Goal: Task Accomplishment & Management: Complete application form

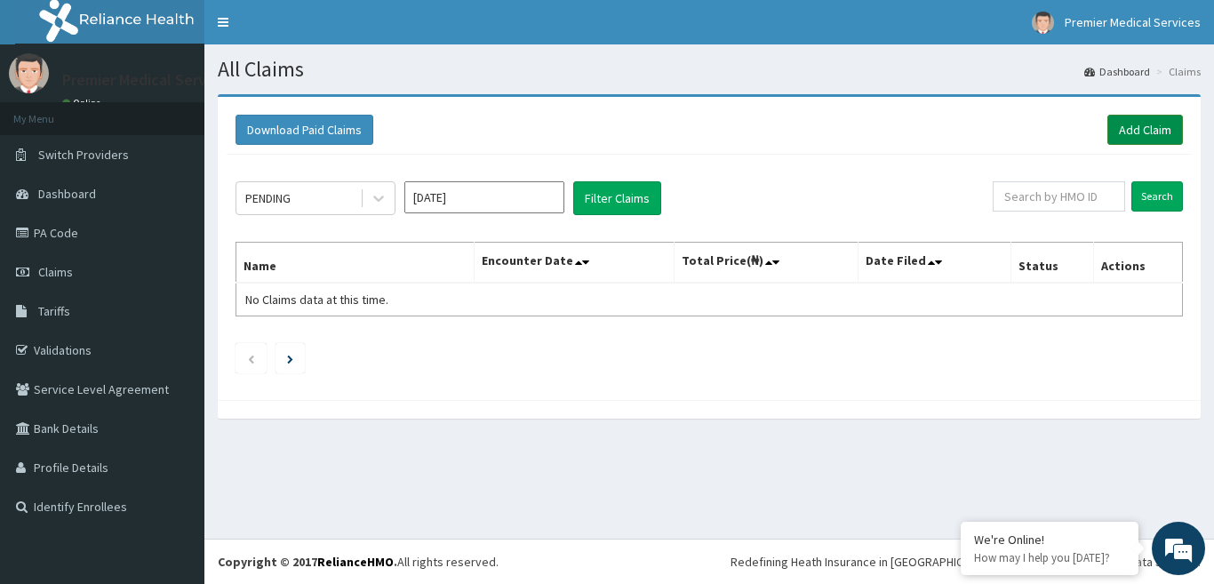
click at [1126, 127] on link "Add Claim" at bounding box center [1145, 130] width 76 height 30
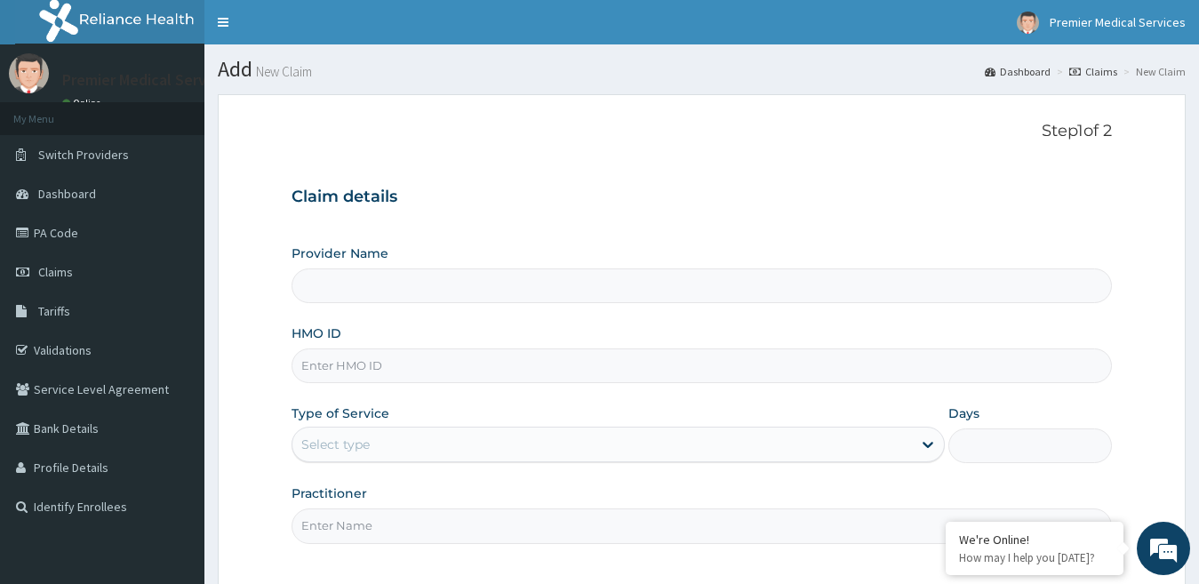
type input "premier medical services"
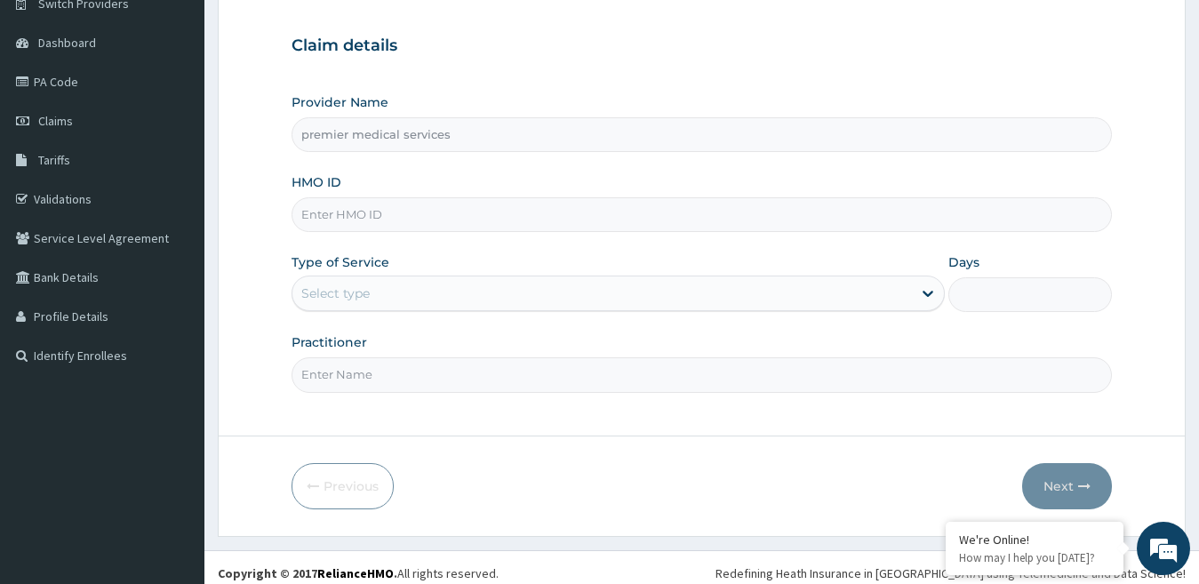
scroll to position [163, 0]
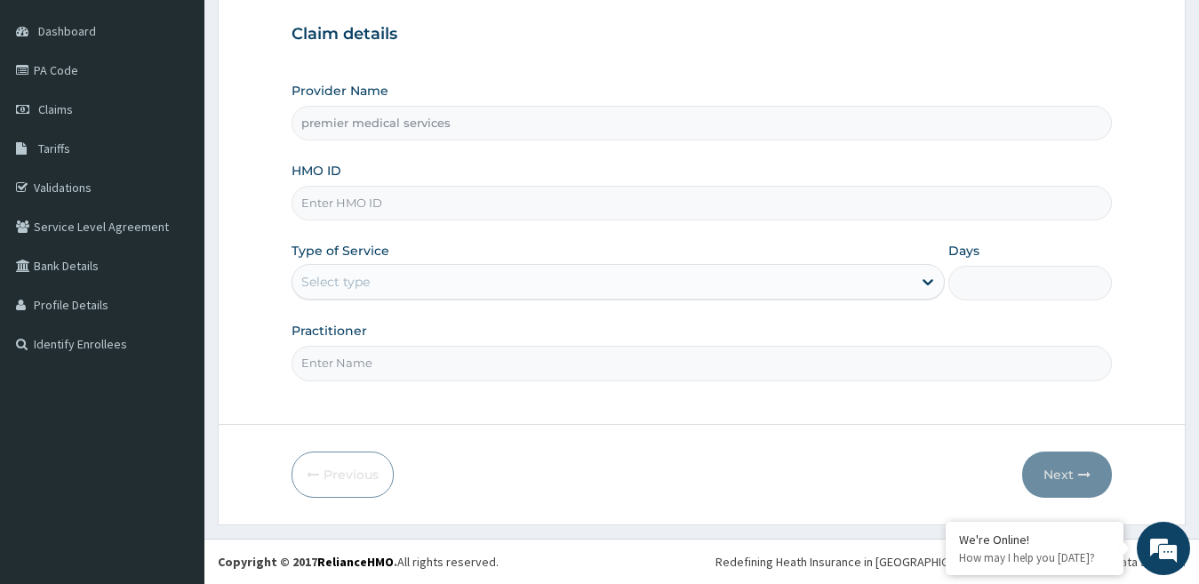
click at [396, 196] on input "HMO ID" at bounding box center [702, 203] width 821 height 35
type input "ENP/12057/E"
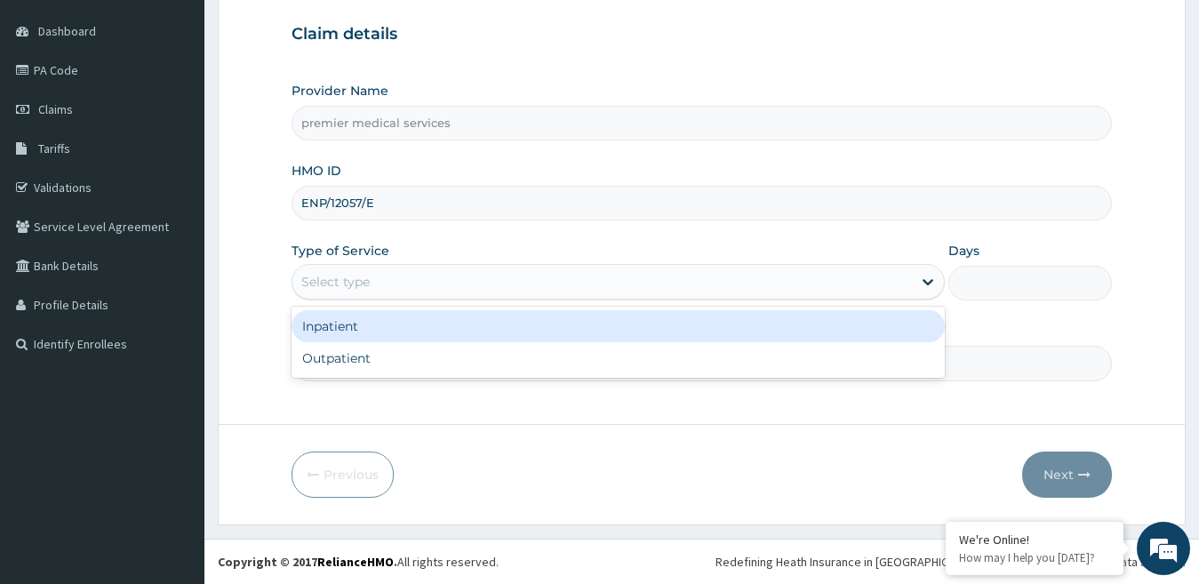
click at [440, 283] on div "Select type" at bounding box center [602, 282] width 620 height 28
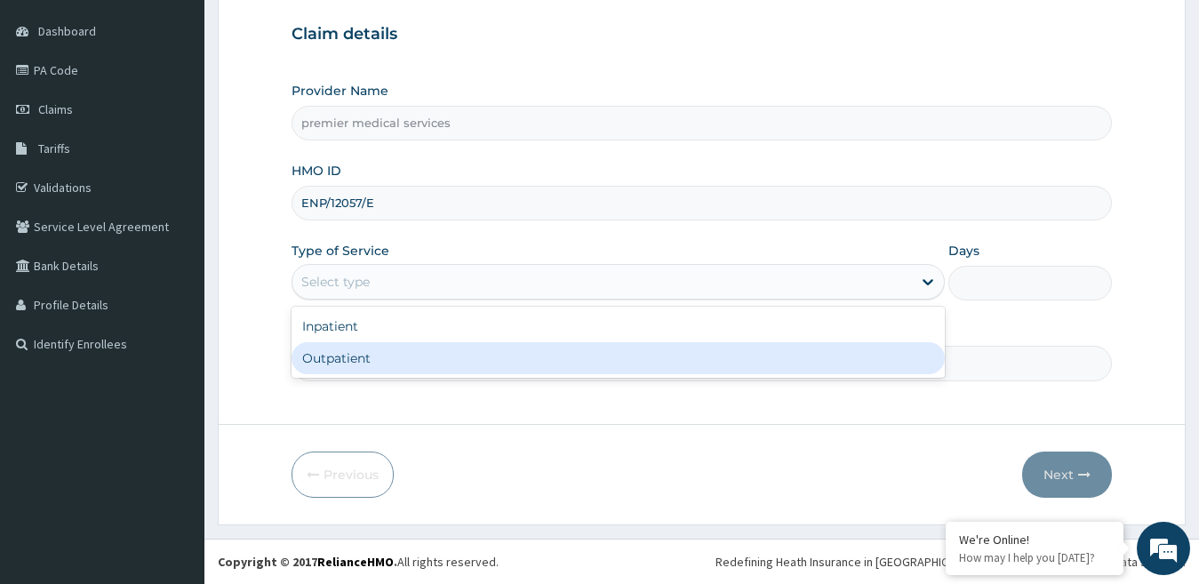
click at [331, 350] on div "Outpatient" at bounding box center [619, 358] width 654 height 32
type input "1"
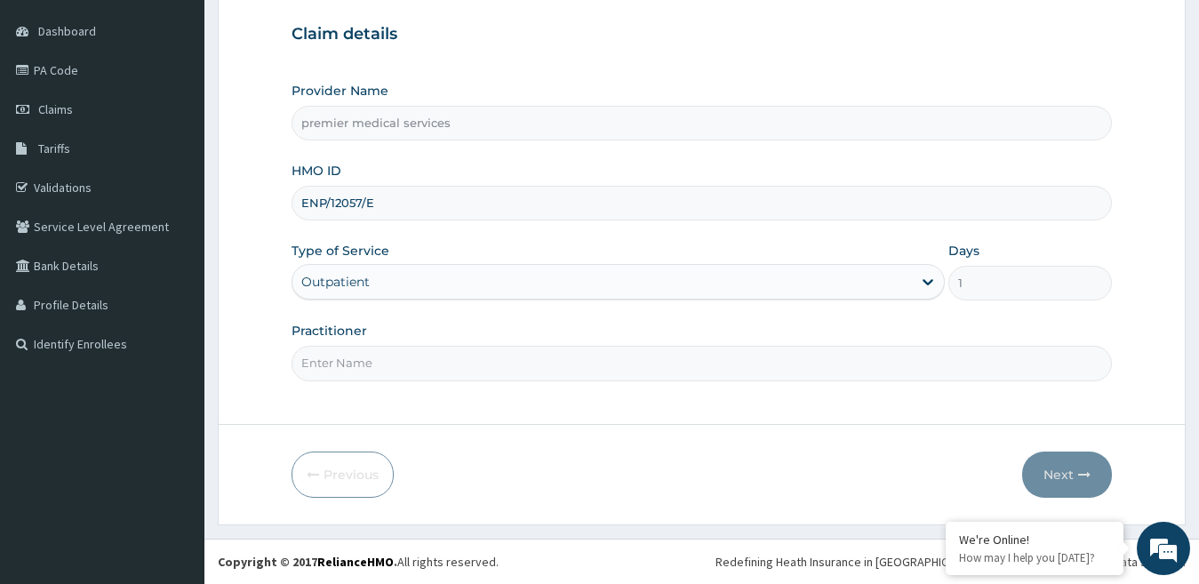
click at [383, 364] on input "Practitioner" at bounding box center [702, 363] width 821 height 35
click at [338, 366] on input "Practitioner" at bounding box center [702, 363] width 821 height 35
type input "DR NSIKAK UDOKANG"
click at [1065, 474] on button "Next" at bounding box center [1067, 474] width 90 height 46
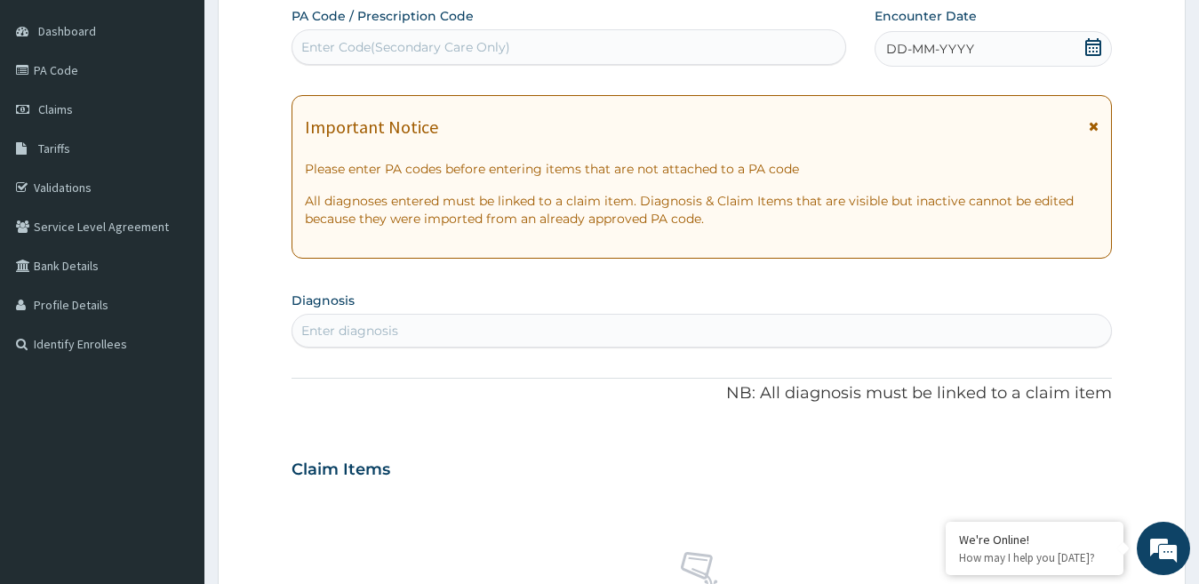
click at [473, 52] on div "Enter Code(Secondary Care Only)" at bounding box center [405, 47] width 209 height 18
paste input "PA/A938CE"
type input "PA/A938CE"
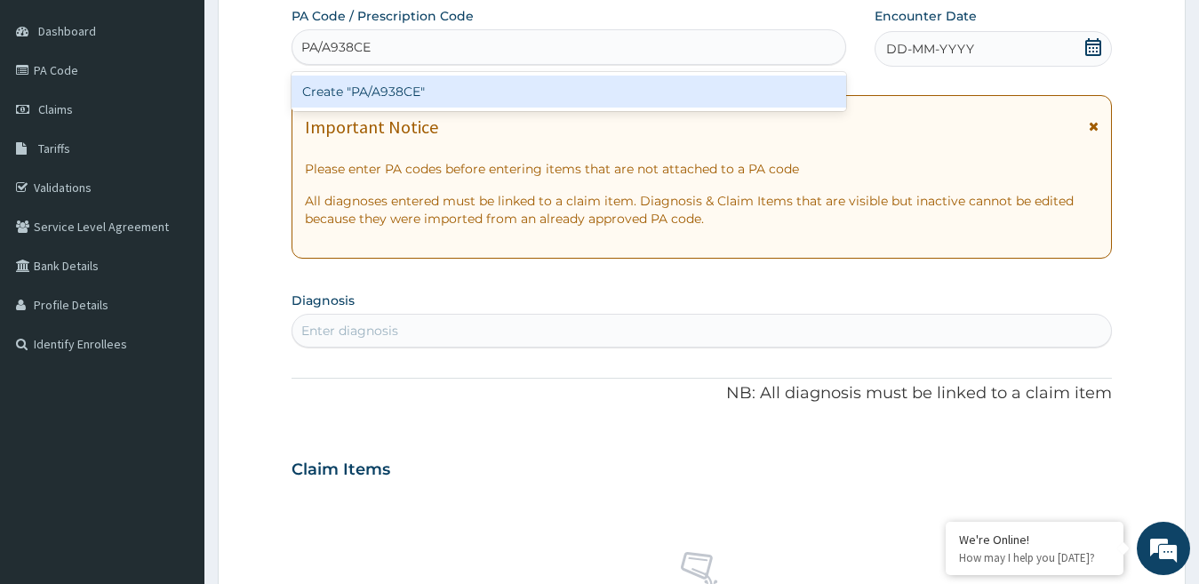
click at [479, 86] on div "Create "PA/A938CE"" at bounding box center [569, 92] width 555 height 32
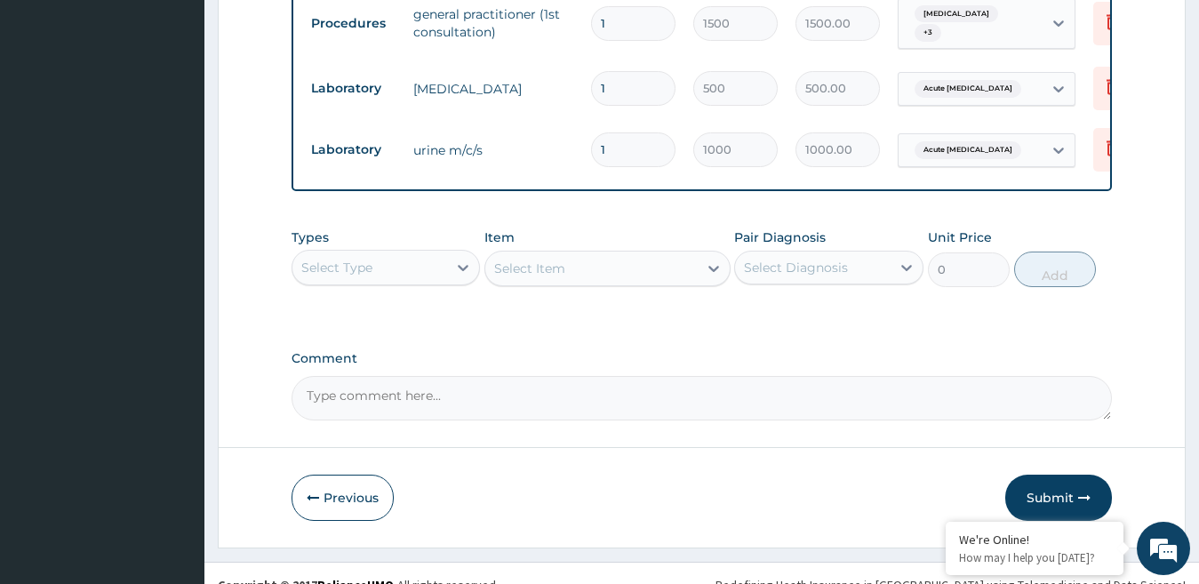
scroll to position [996, 0]
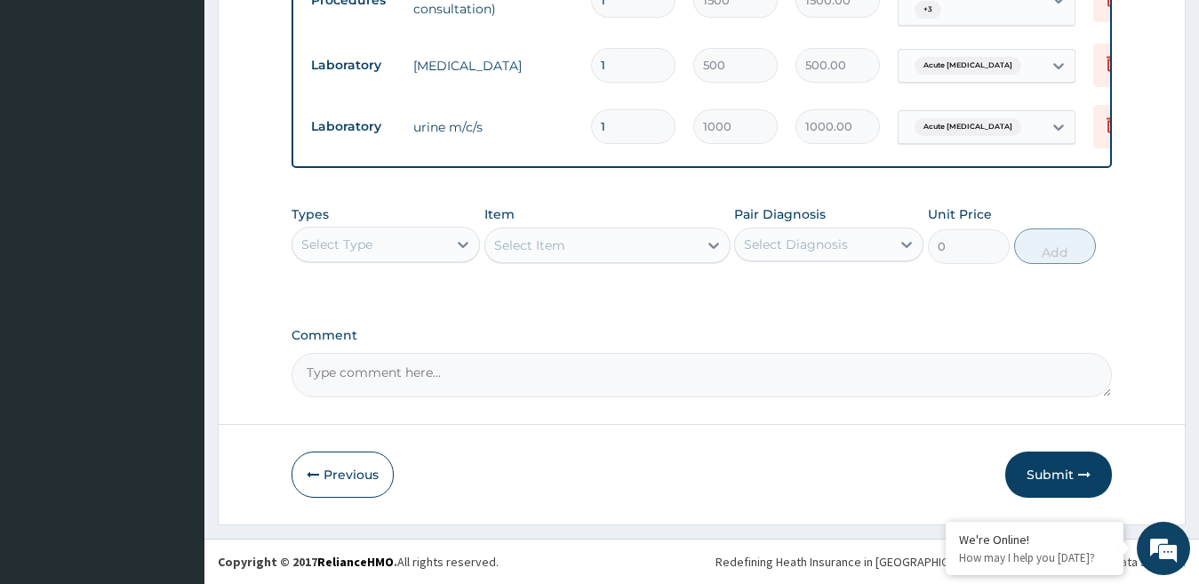
click at [1049, 475] on button "Submit" at bounding box center [1058, 474] width 107 height 46
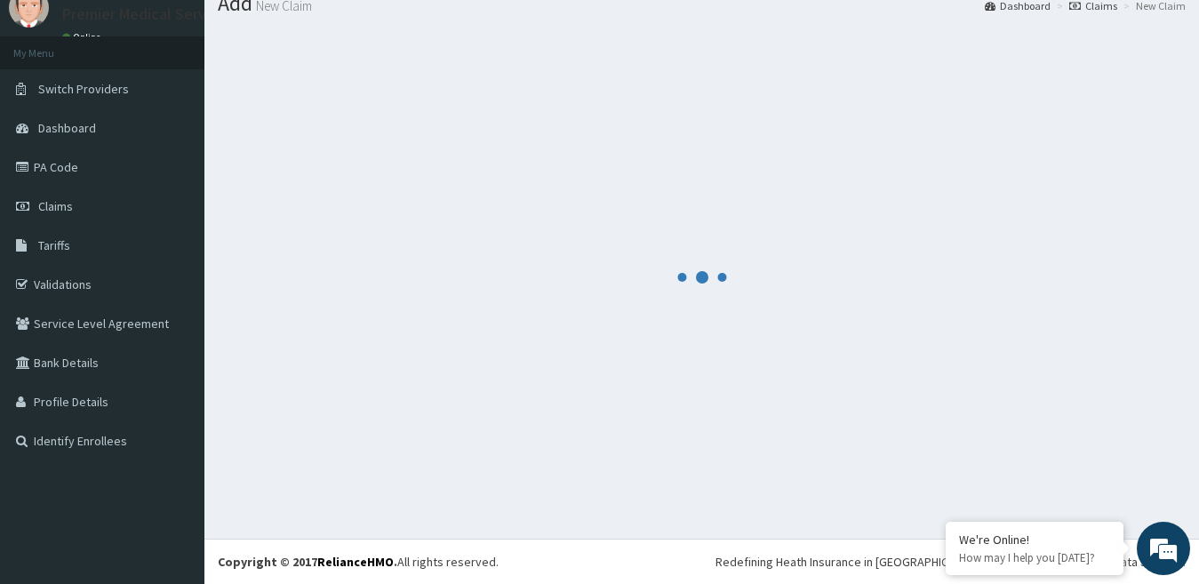
scroll to position [66, 0]
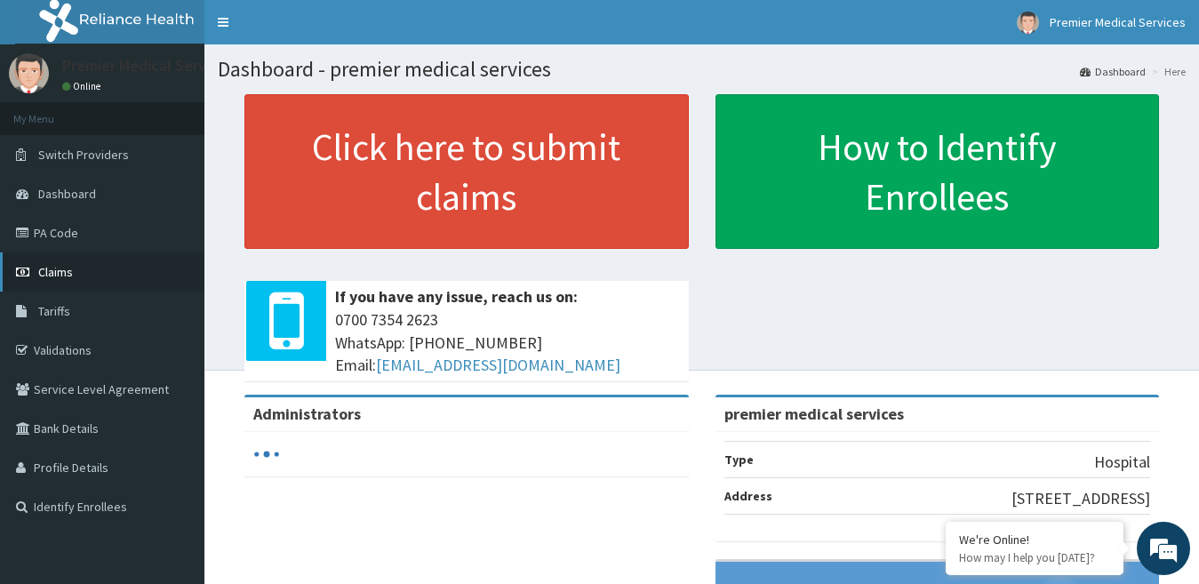
click at [34, 271] on link "Claims" at bounding box center [102, 271] width 204 height 39
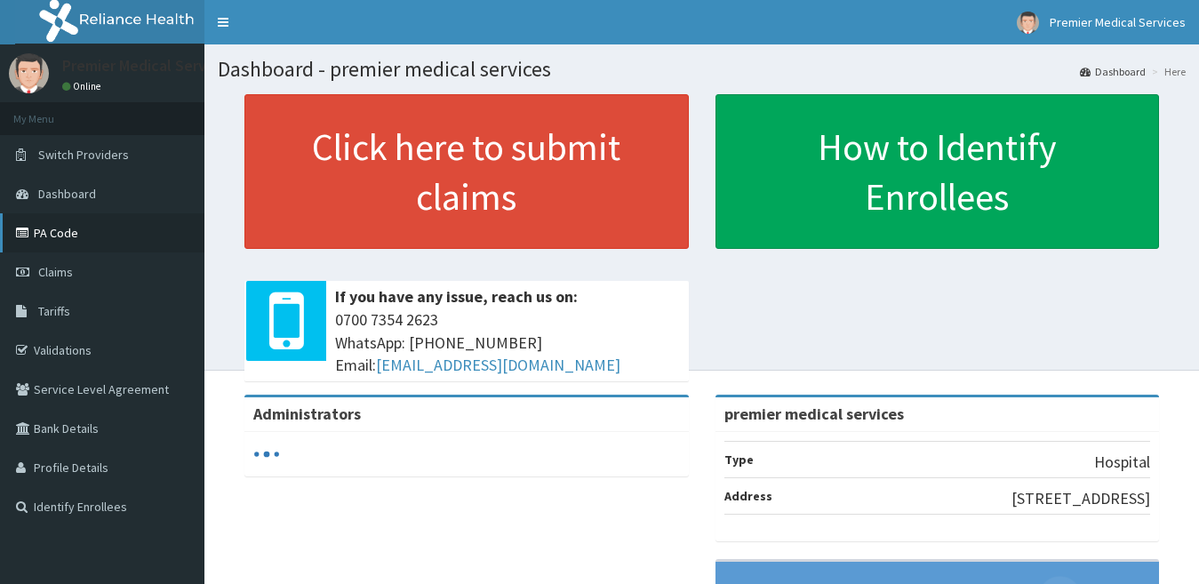
click at [51, 228] on link "PA Code" at bounding box center [102, 232] width 204 height 39
click at [61, 269] on span "Claims" at bounding box center [55, 272] width 35 height 16
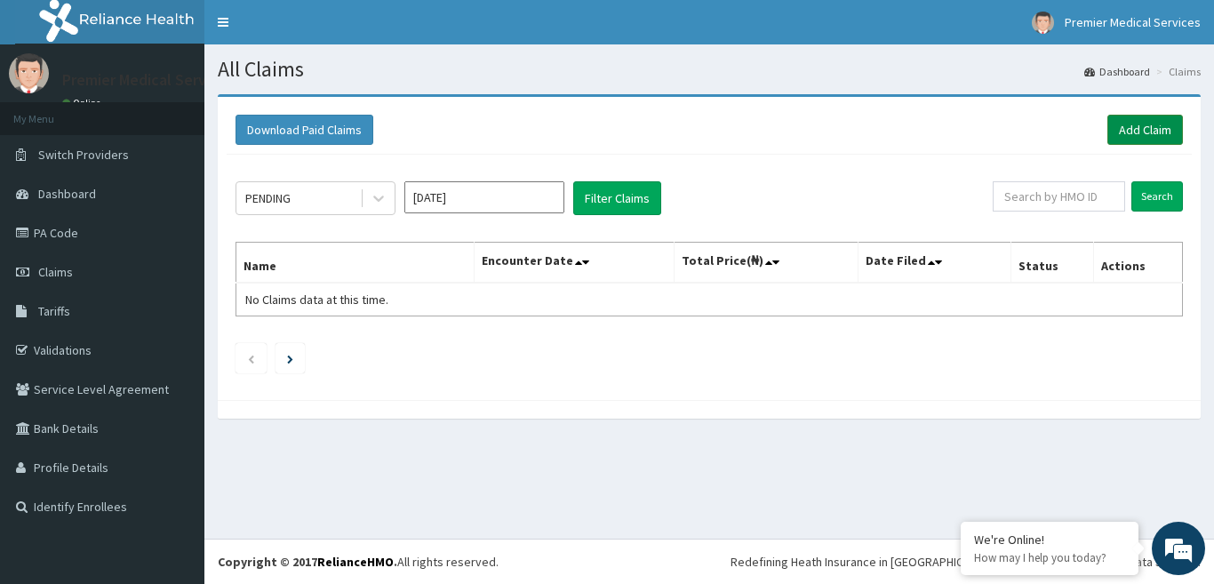
click at [1126, 130] on link "Add Claim" at bounding box center [1145, 130] width 76 height 30
click at [1123, 126] on link "Add Claim" at bounding box center [1145, 130] width 76 height 30
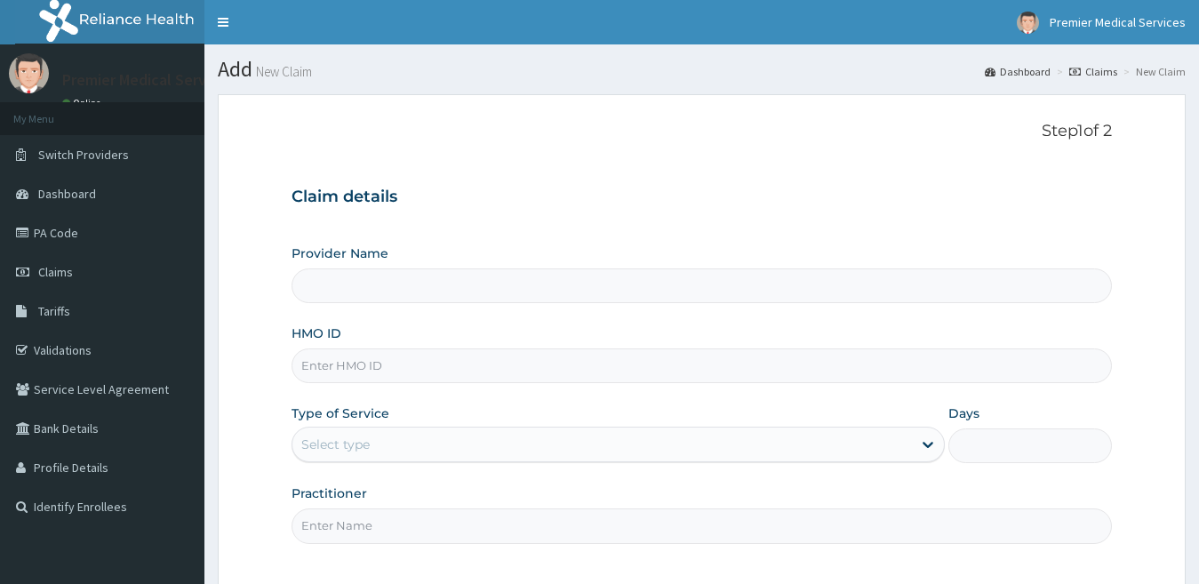
type input "premier medical services"
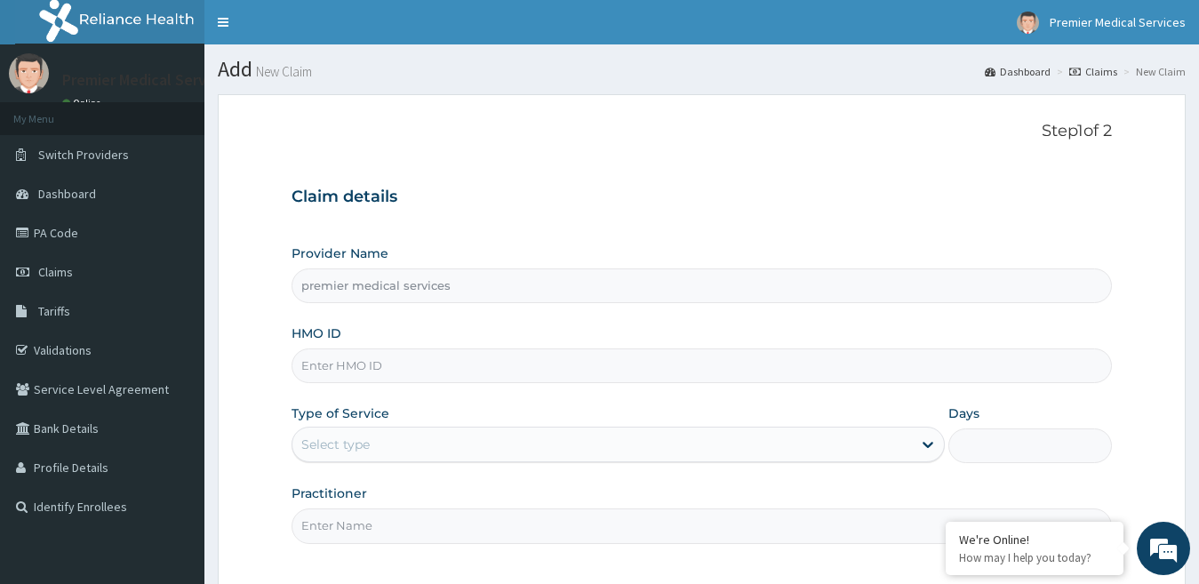
scroll to position [89, 0]
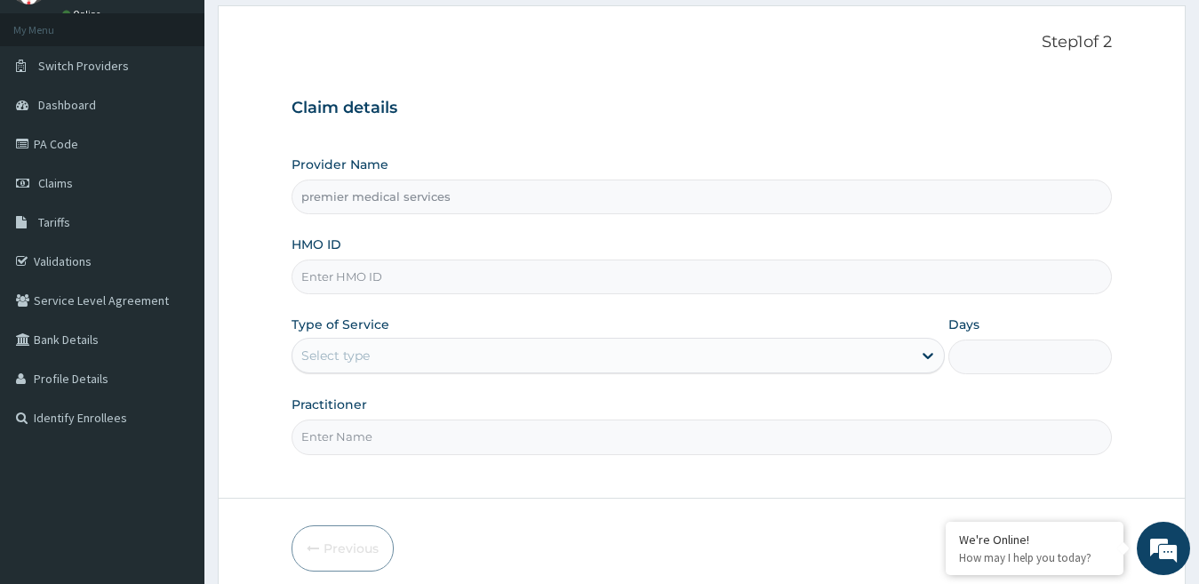
click at [408, 278] on input "HMO ID" at bounding box center [702, 277] width 821 height 35
type input "ENP/12057/E"
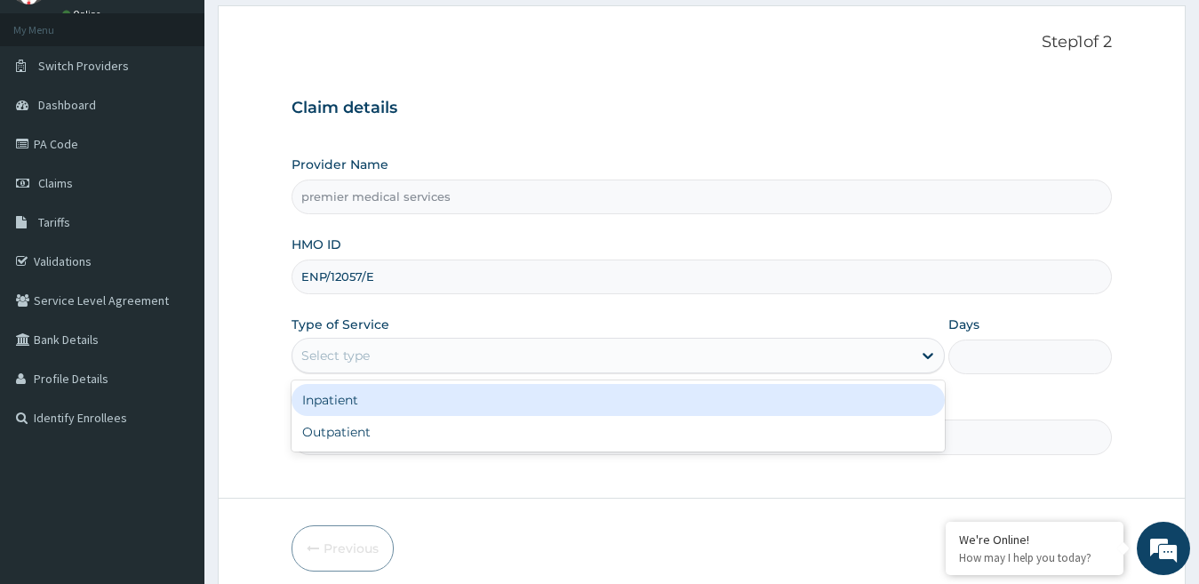
click at [386, 356] on div "Select type" at bounding box center [602, 355] width 620 height 28
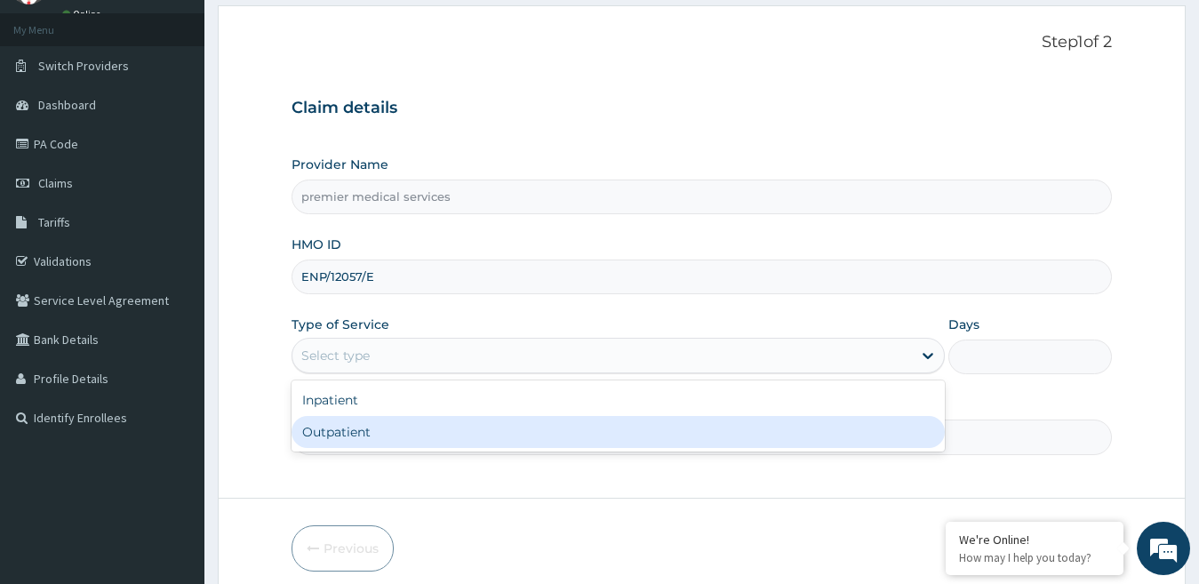
click at [365, 433] on div "Outpatient" at bounding box center [619, 432] width 654 height 32
type input "1"
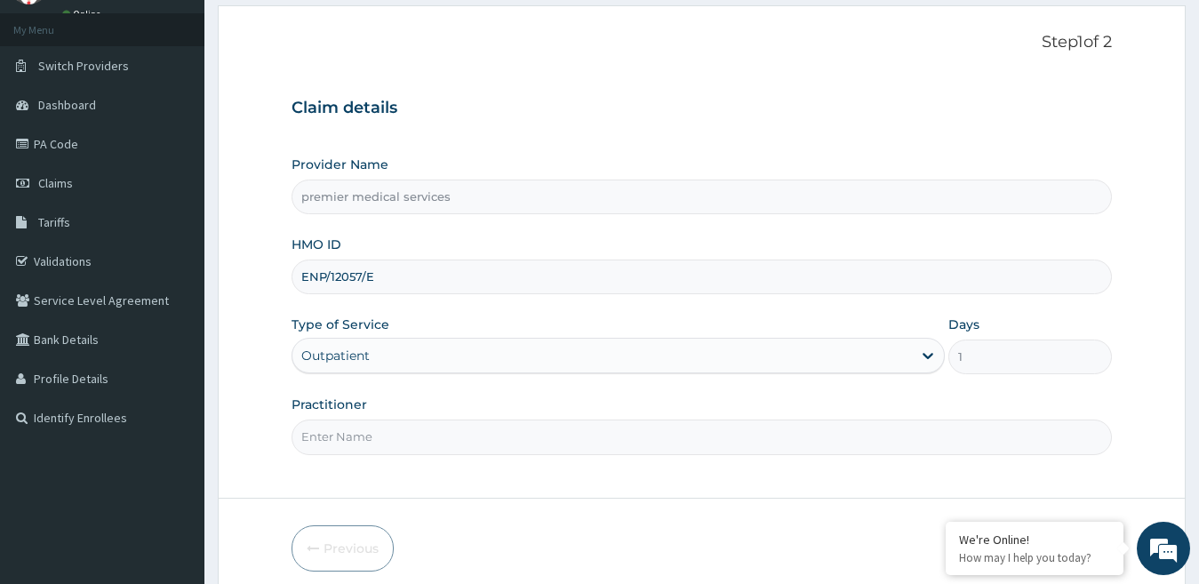
click at [365, 442] on input "Practitioner" at bounding box center [702, 436] width 821 height 35
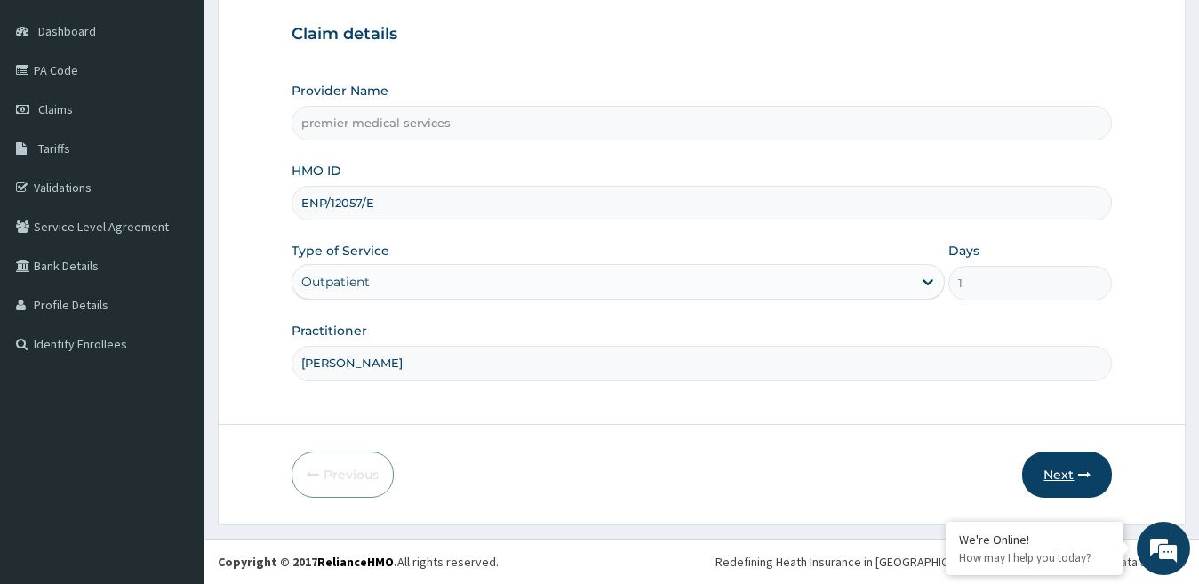
type input "DR NSIKAK UDOKANG"
click at [1075, 483] on button "Next" at bounding box center [1067, 474] width 90 height 46
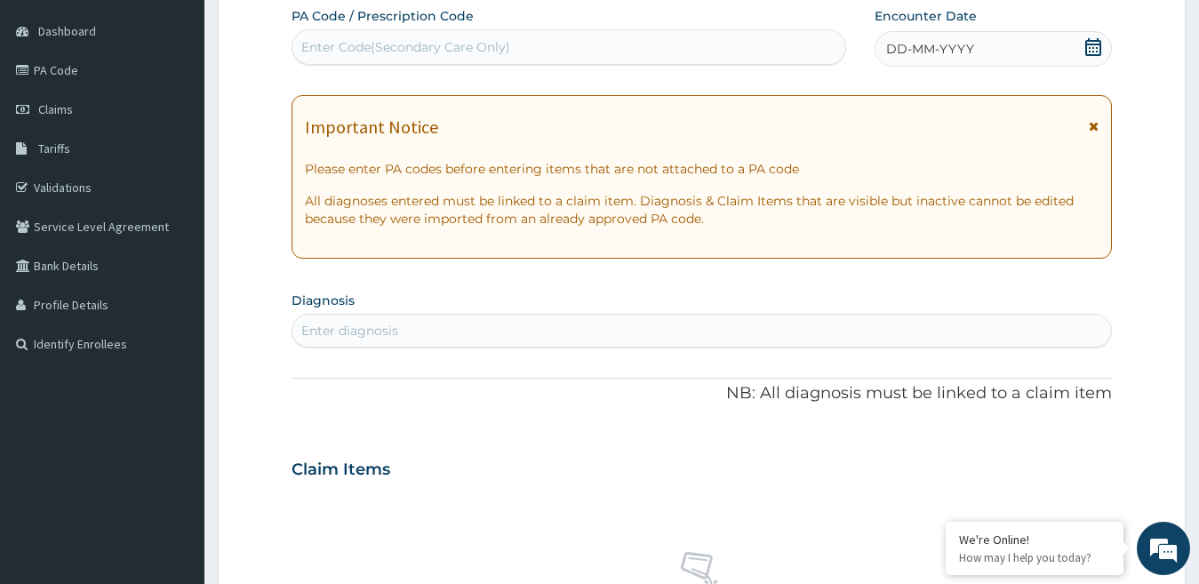
click at [626, 45] on div "Enter Code(Secondary Care Only)" at bounding box center [568, 47] width 553 height 28
type input "PA/513F6F"
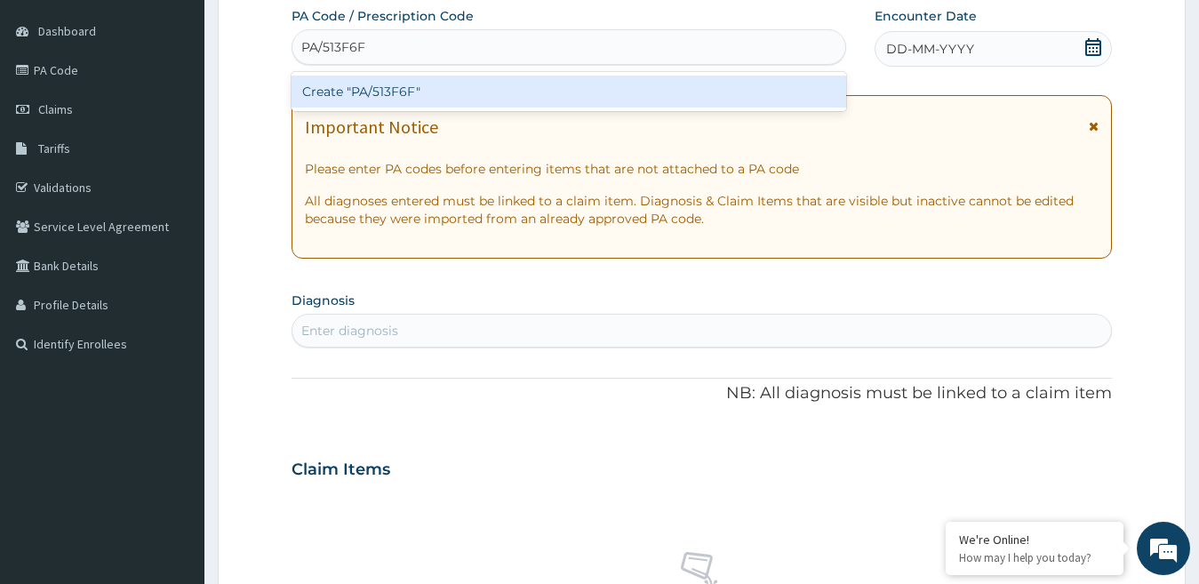
click at [612, 92] on div "Create "PA/513F6F"" at bounding box center [569, 92] width 555 height 32
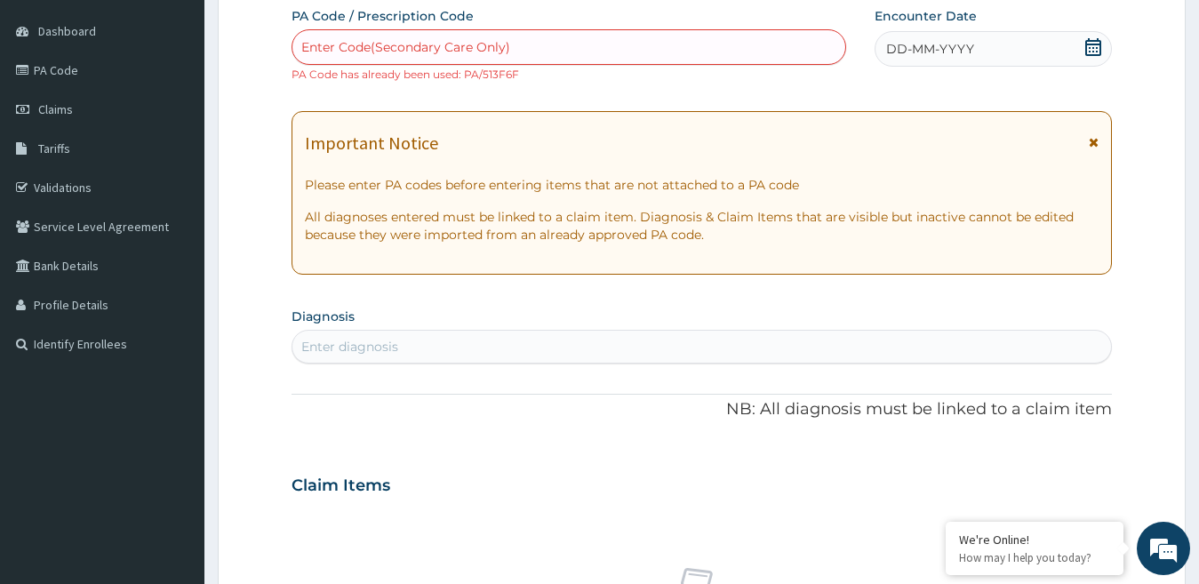
click at [509, 44] on div "Enter Code(Secondary Care Only)" at bounding box center [568, 47] width 553 height 28
click at [424, 44] on div "Enter Code(Secondary Care Only)" at bounding box center [405, 47] width 209 height 18
drag, startPoint x: 423, startPoint y: 44, endPoint x: 380, endPoint y: 97, distance: 68.8
click at [380, 97] on div "PA Code / Prescription Code option Create "PA/513F6F", selected. Select is focu…" at bounding box center [702, 475] width 821 height 936
click at [407, 50] on div "Enter Code(Secondary Care Only)" at bounding box center [405, 47] width 209 height 18
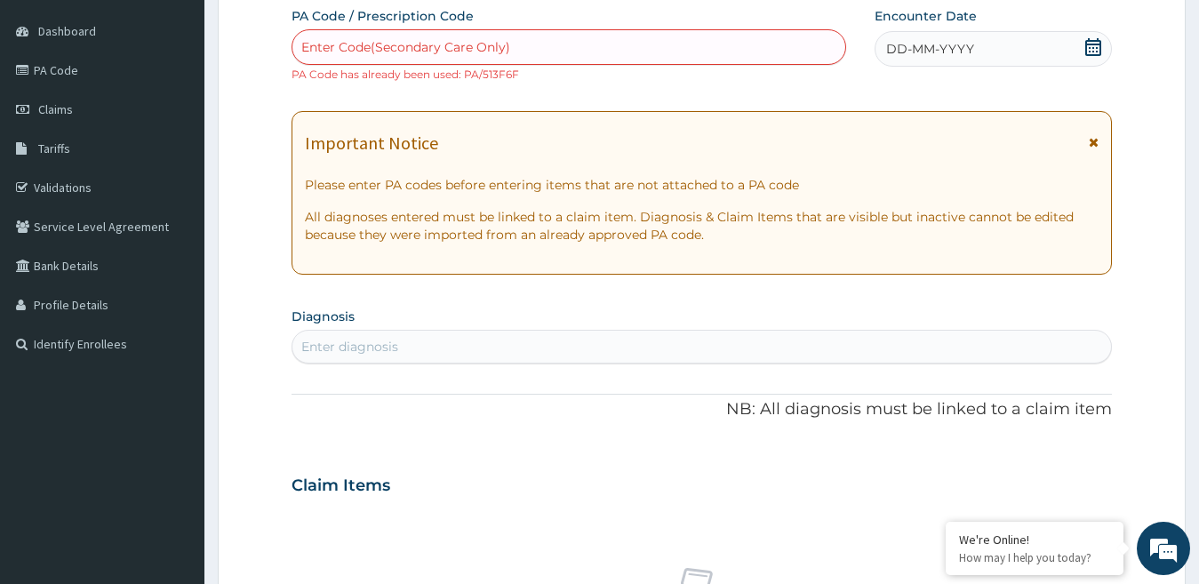
paste input "PA/513F6F"
type input "PA/513F6F"
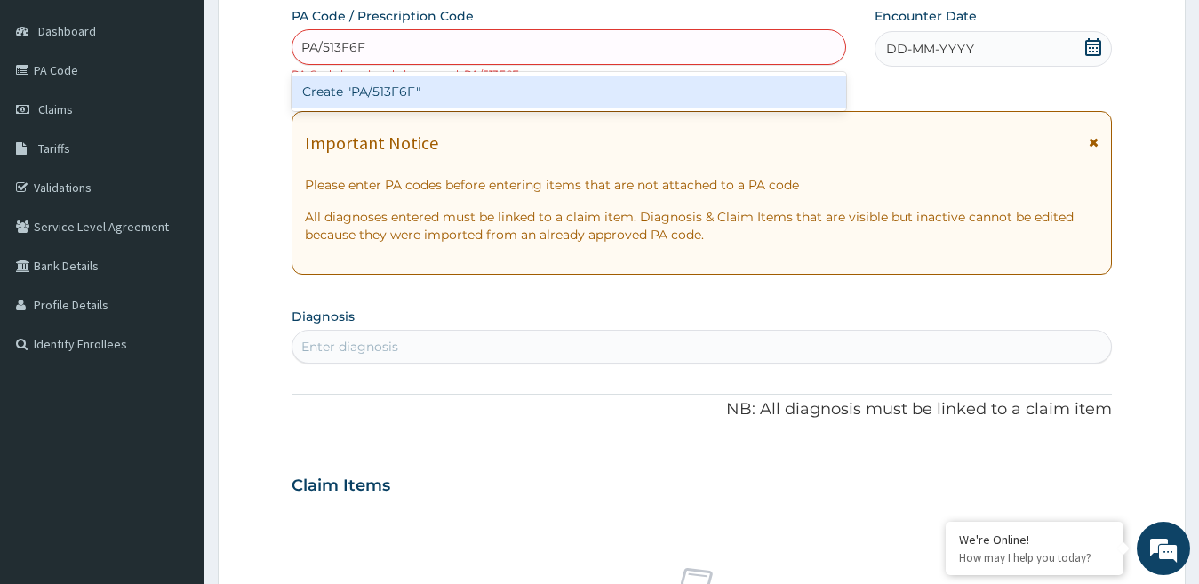
click at [413, 87] on div "Create "PA/513F6F"" at bounding box center [569, 92] width 555 height 32
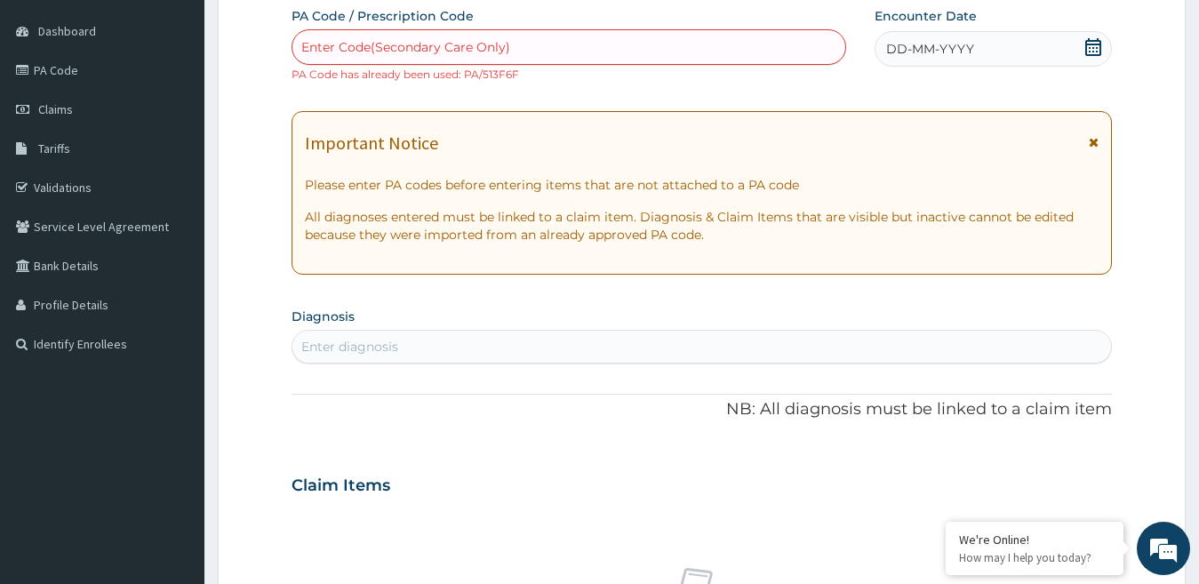
click at [1091, 48] on icon at bounding box center [1093, 47] width 18 height 18
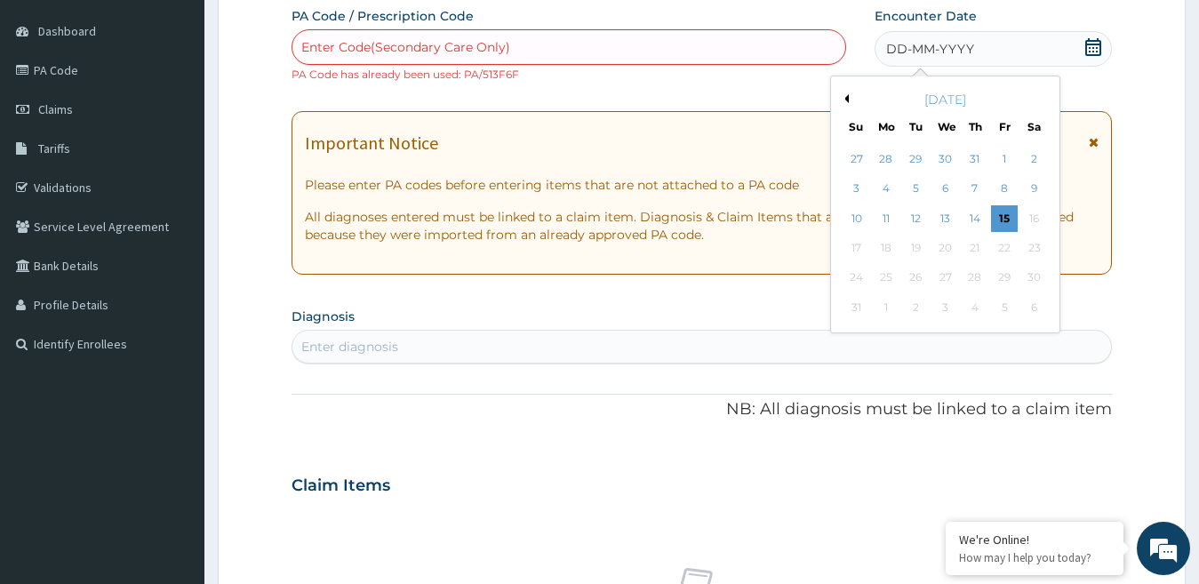
click at [842, 100] on button "Previous Month" at bounding box center [844, 98] width 9 height 9
click at [983, 160] on div "3" at bounding box center [975, 159] width 27 height 27
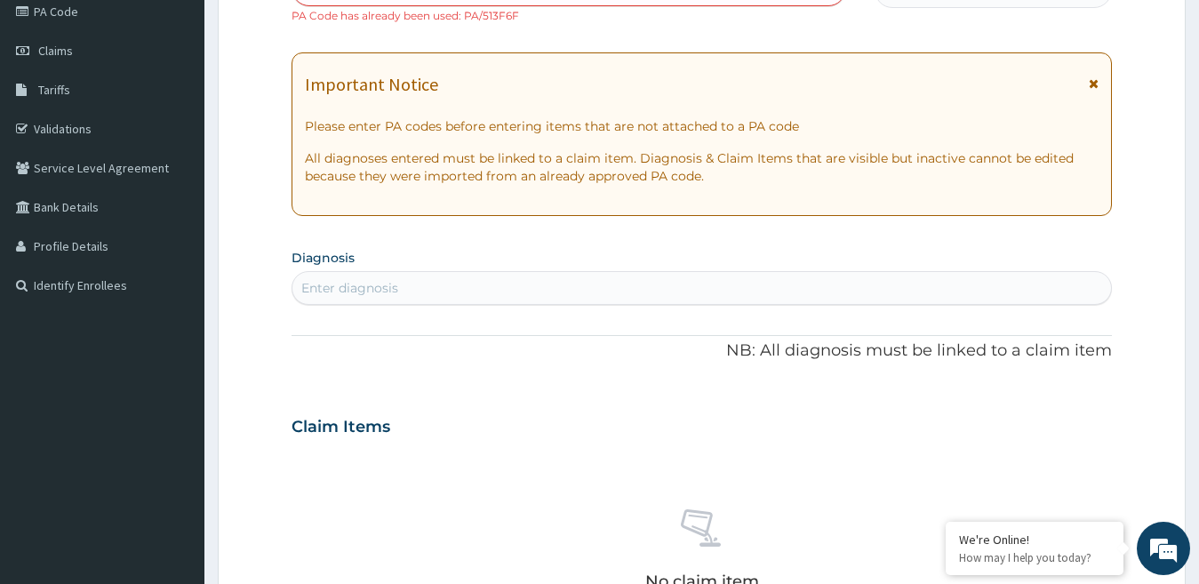
scroll to position [429, 0]
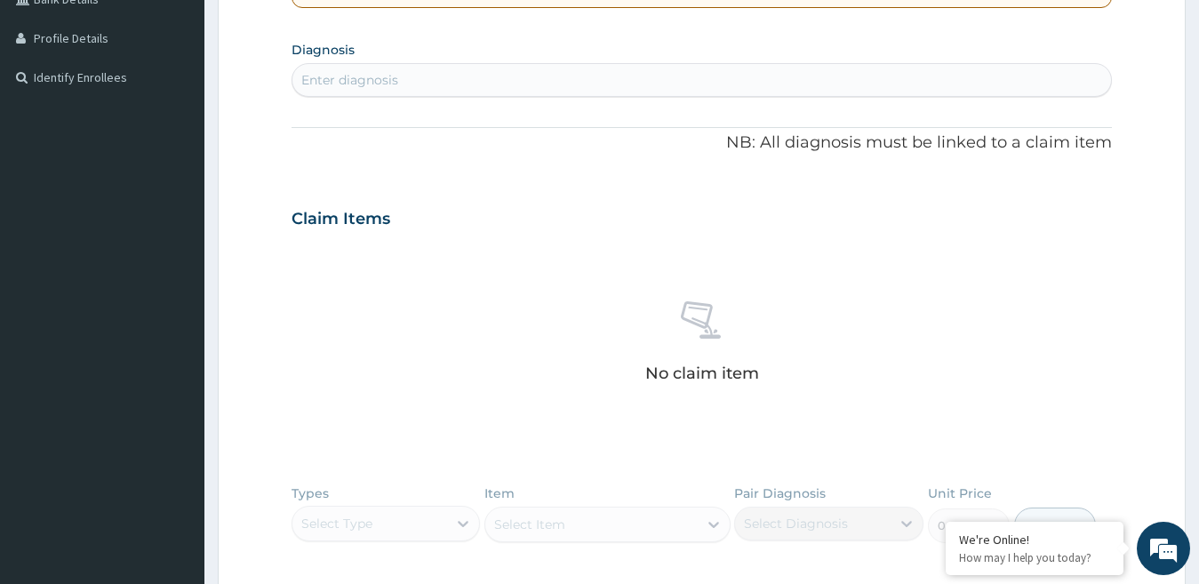
click at [472, 83] on div "Enter diagnosis" at bounding box center [701, 80] width 819 height 28
type input "TONSI"
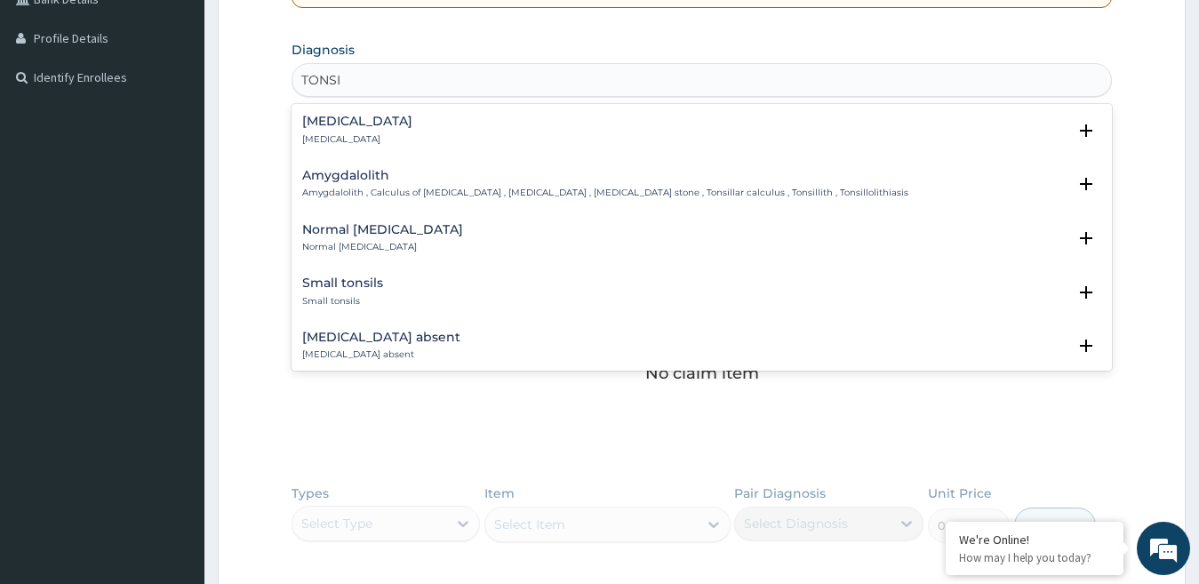
click at [351, 119] on h4 "Tonsillitis" at bounding box center [357, 121] width 110 height 13
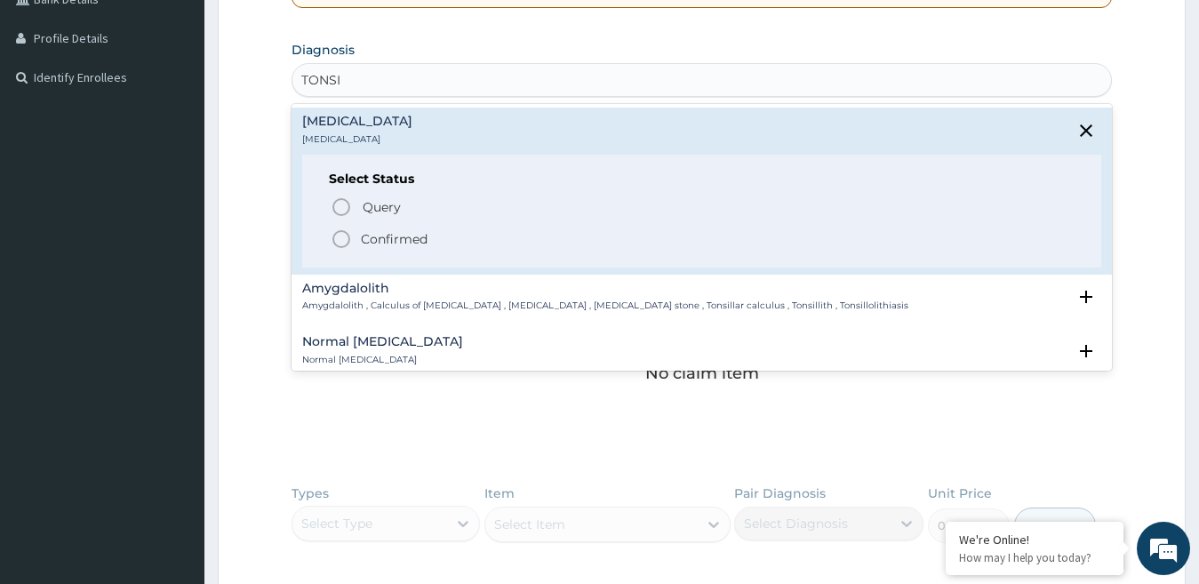
click at [364, 231] on p "Confirmed" at bounding box center [394, 239] width 67 height 18
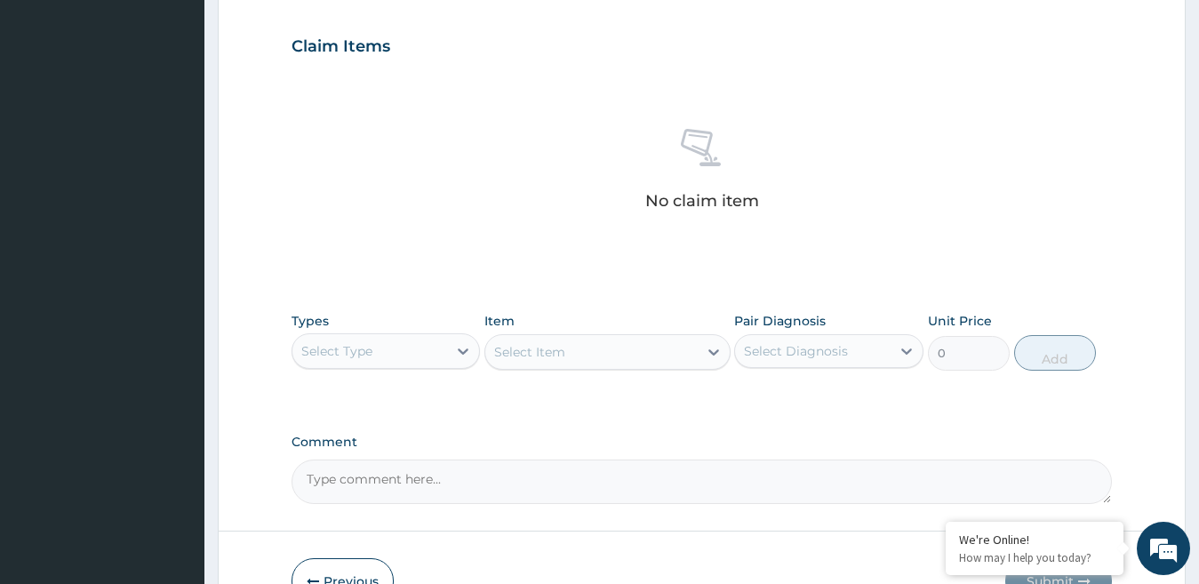
scroll to position [696, 0]
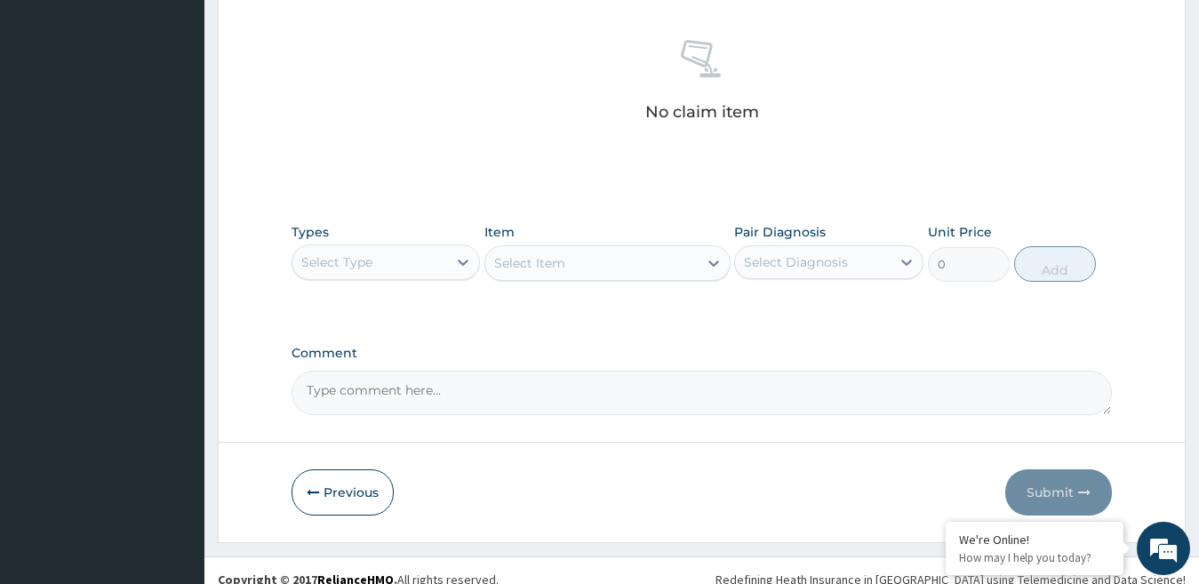
click at [399, 263] on div "Select Type" at bounding box center [370, 262] width 156 height 28
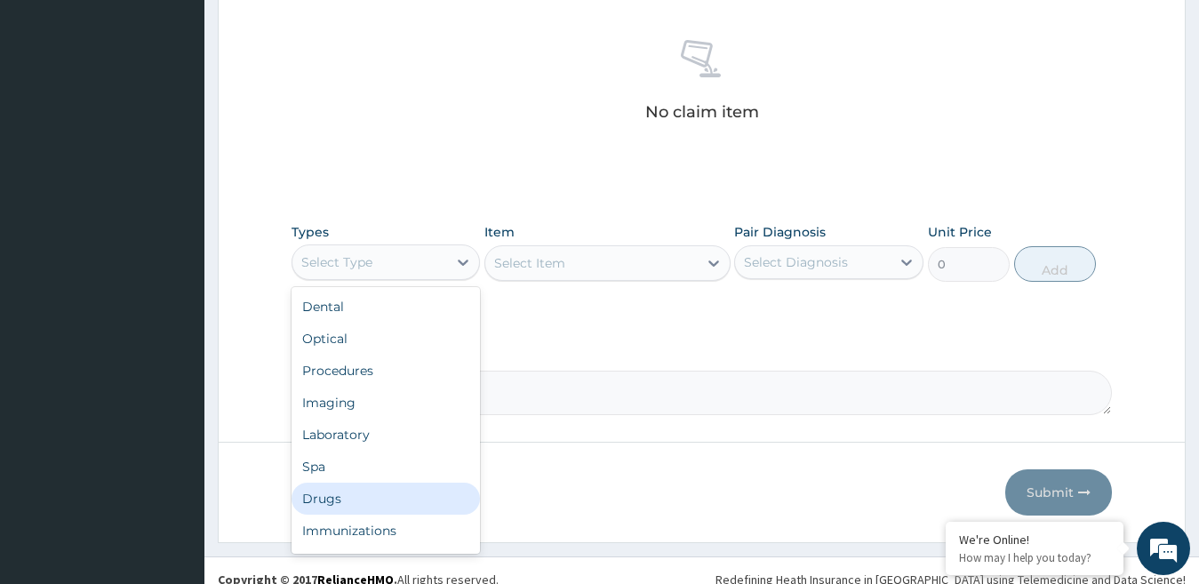
click at [344, 491] on div "Drugs" at bounding box center [386, 499] width 189 height 32
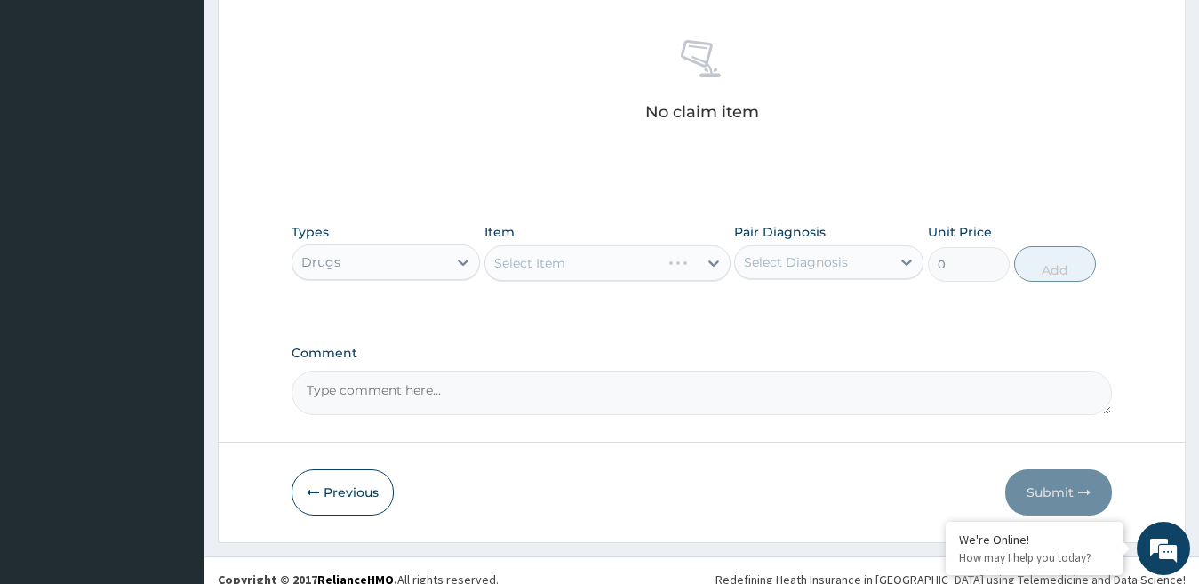
click at [607, 272] on div "Select Item" at bounding box center [607, 263] width 246 height 36
click at [556, 264] on div "Select Item" at bounding box center [607, 263] width 246 height 36
click at [549, 257] on div "Select Item" at bounding box center [529, 263] width 71 height 18
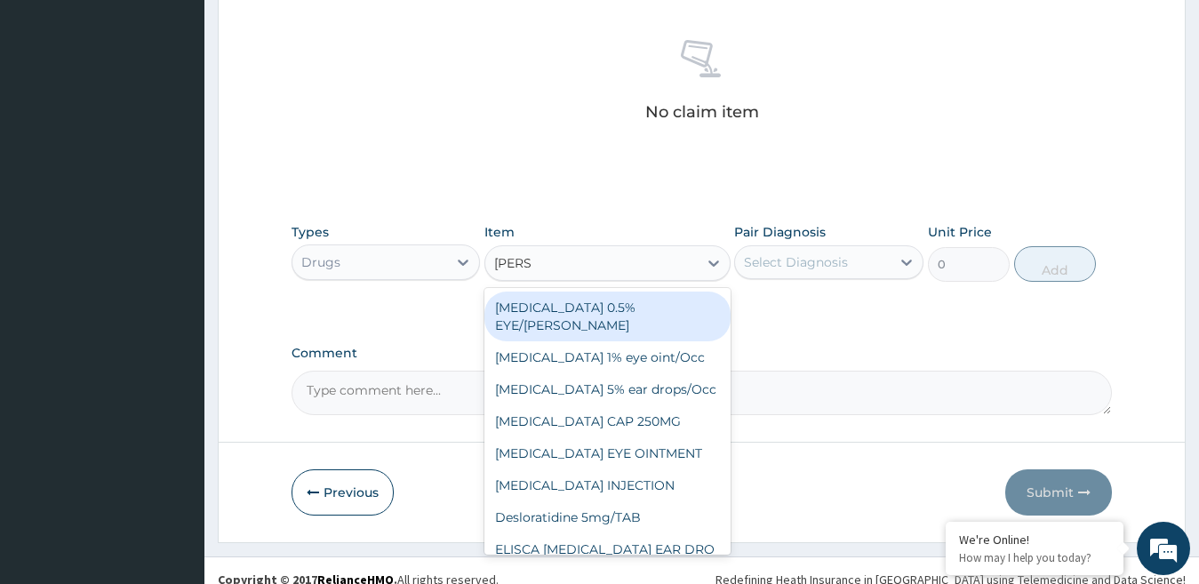
type input "LORAT"
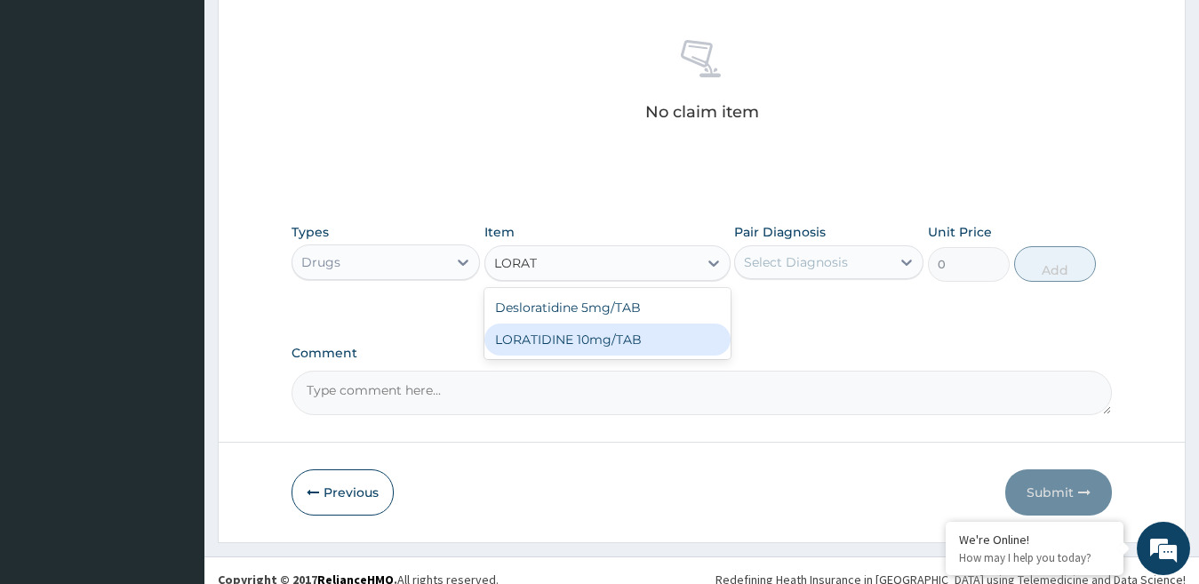
click at [574, 338] on div "LORATIDINE 10mg/TAB" at bounding box center [607, 340] width 246 height 32
type input "40"
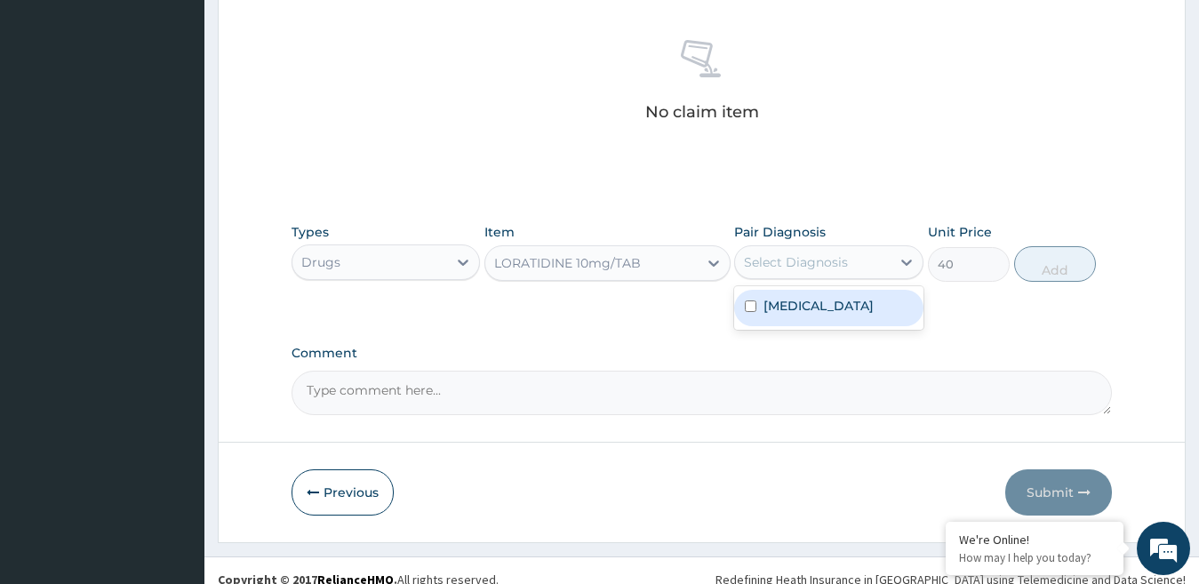
click at [843, 264] on div "Select Diagnosis" at bounding box center [796, 262] width 104 height 18
click at [803, 302] on label "Tonsillitis" at bounding box center [818, 306] width 110 height 18
checkbox input "true"
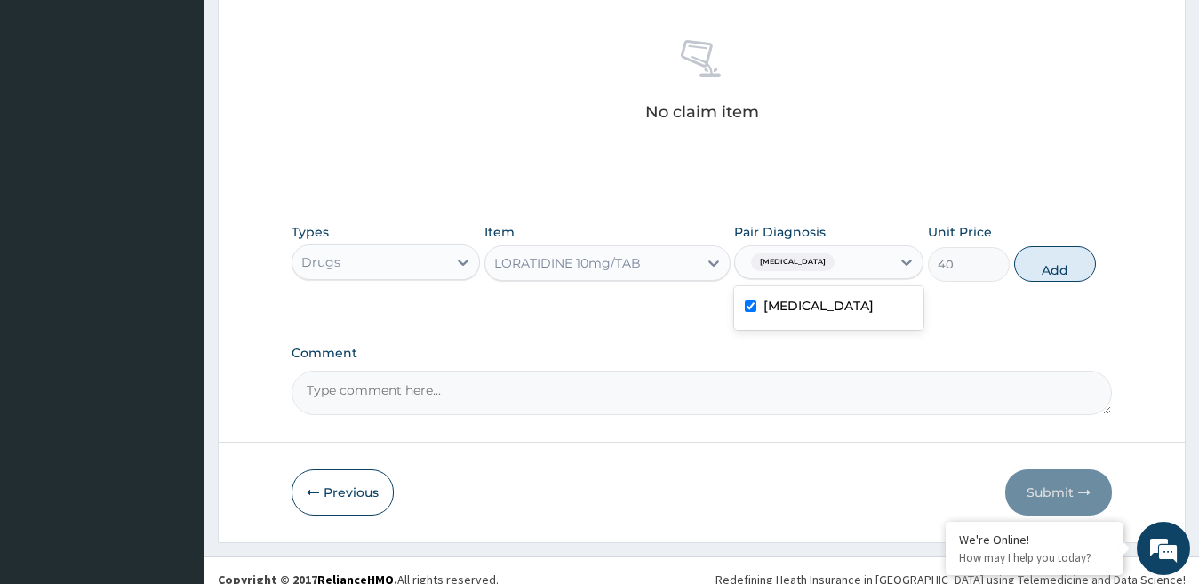
click at [1043, 267] on button "Add" at bounding box center [1055, 264] width 82 height 36
type input "0"
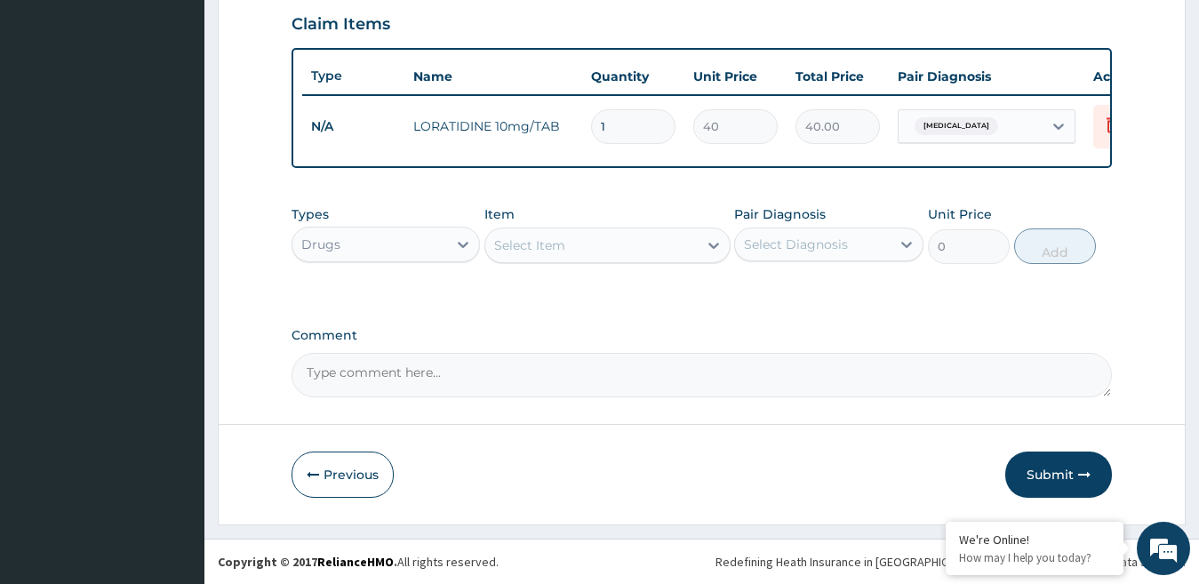
scroll to position [644, 0]
type input "10"
type input "400.00"
type input "10"
click at [1066, 459] on button "Submit" at bounding box center [1058, 474] width 107 height 46
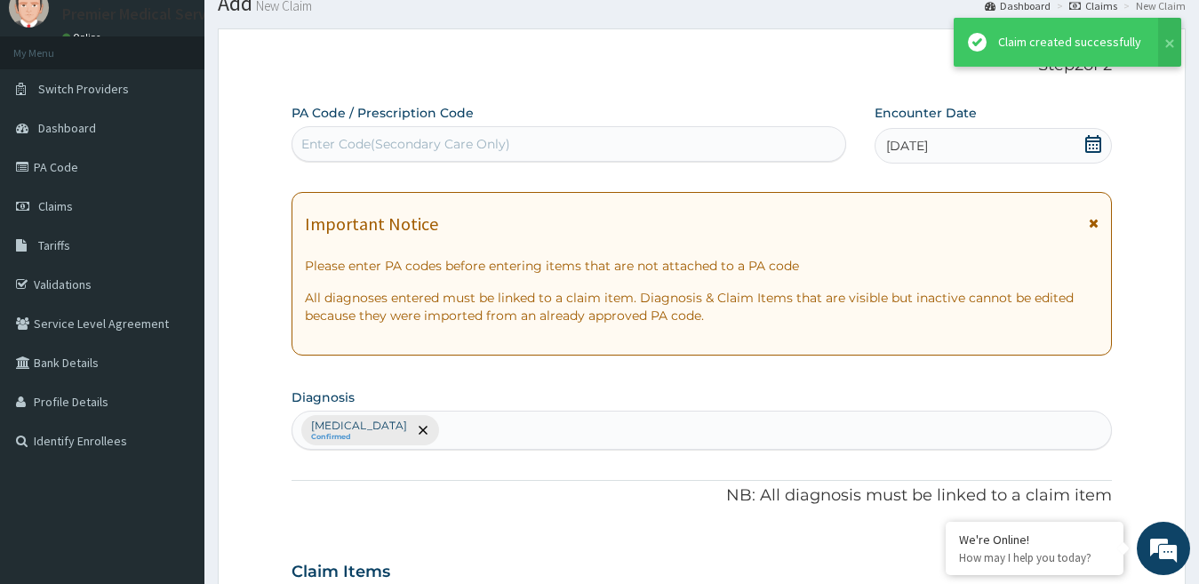
scroll to position [628, 0]
